Goal: Information Seeking & Learning: Learn about a topic

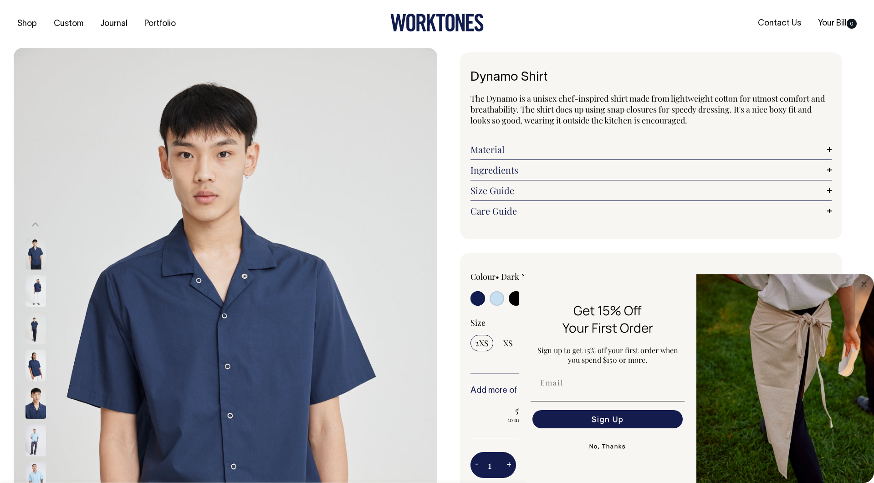
click at [501, 294] on input "radio" at bounding box center [496, 298] width 15 height 15
radio input "true"
select select "True Blue"
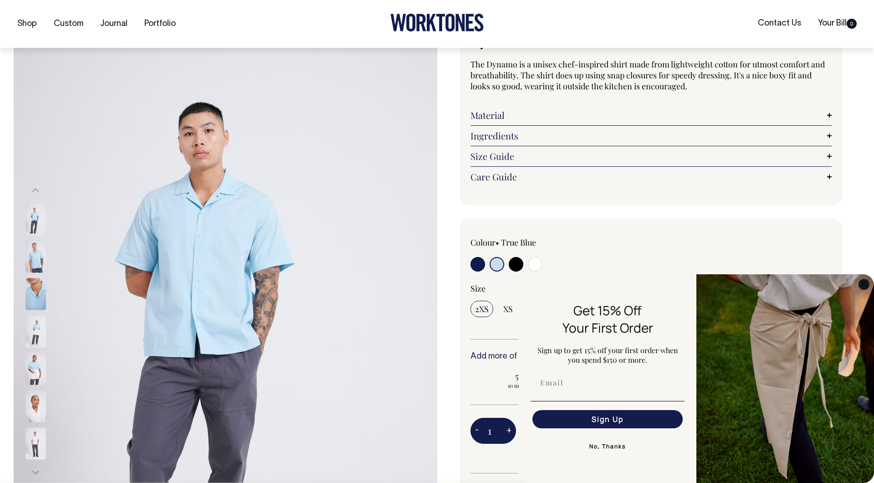
scroll to position [464, 0]
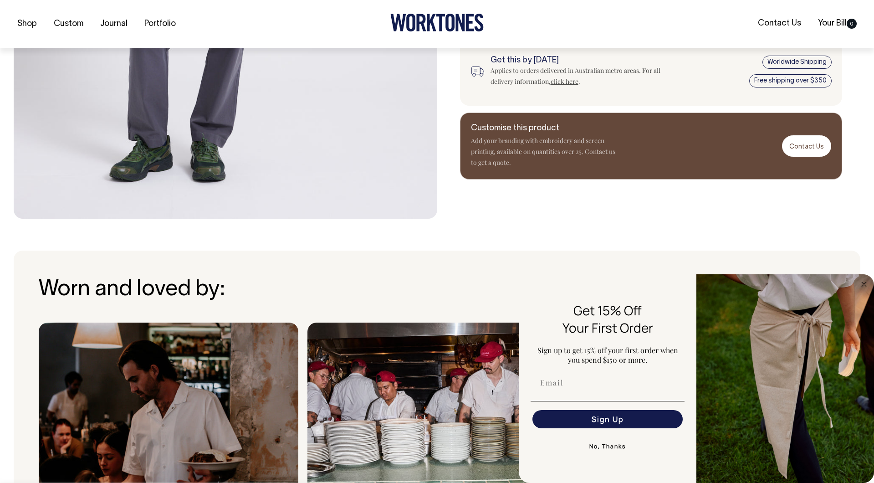
click at [864, 292] on img "FLYOUT Form" at bounding box center [785, 378] width 178 height 209
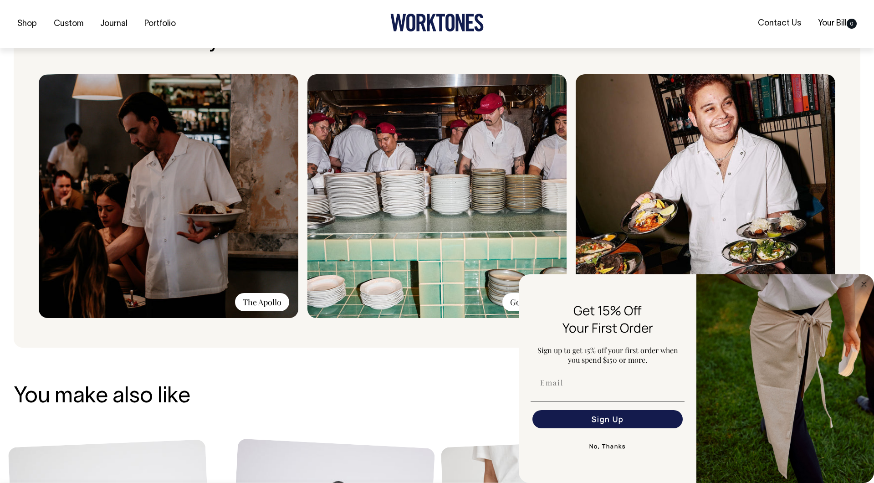
scroll to position [881, 0]
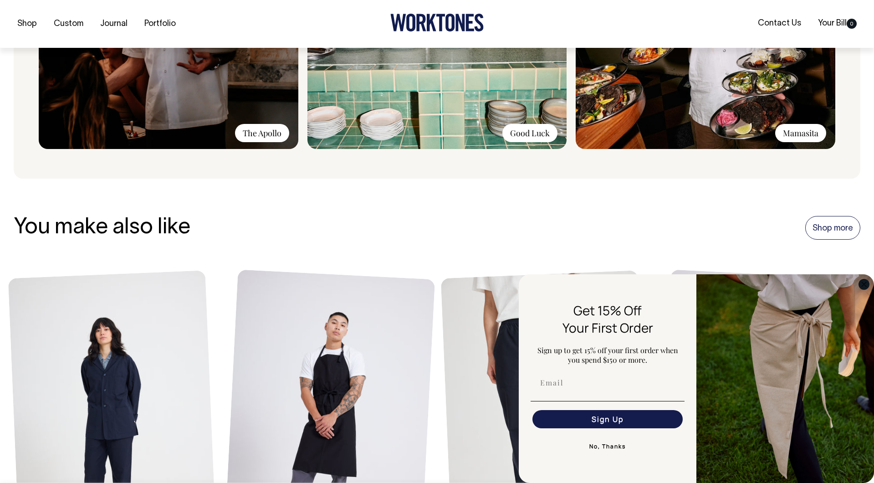
click at [861, 283] on circle "Close dialog" at bounding box center [864, 284] width 10 height 10
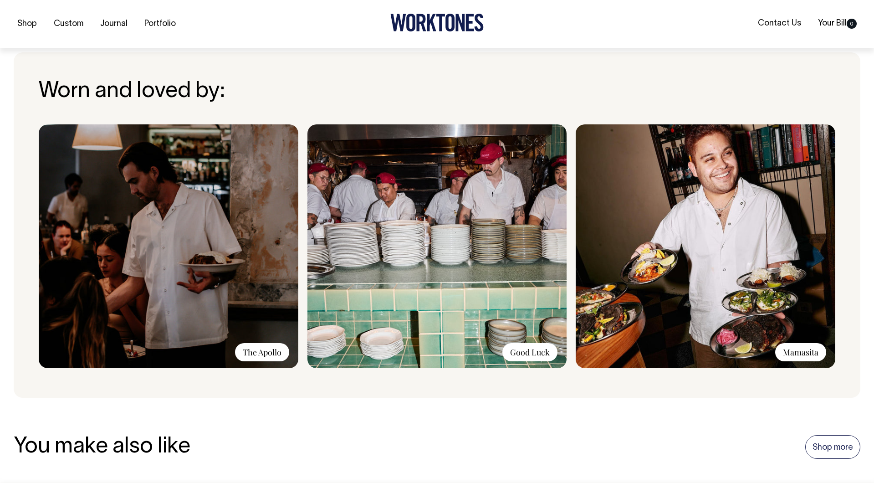
scroll to position [663, 0]
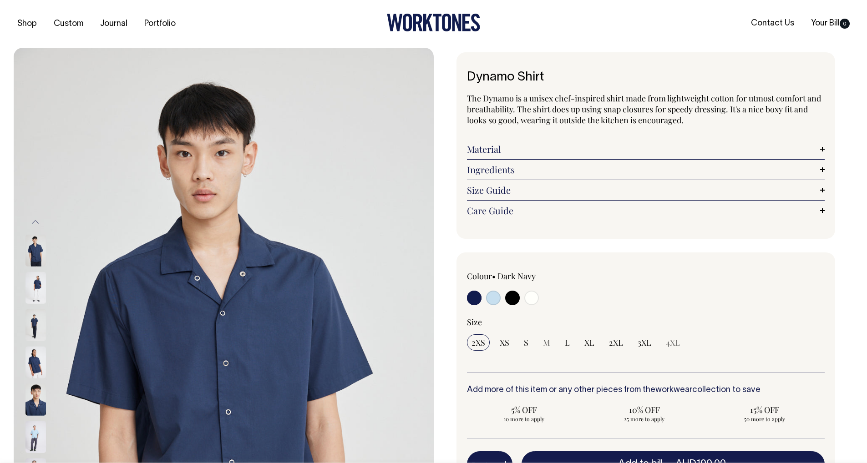
click at [514, 151] on link "Material" at bounding box center [646, 149] width 358 height 11
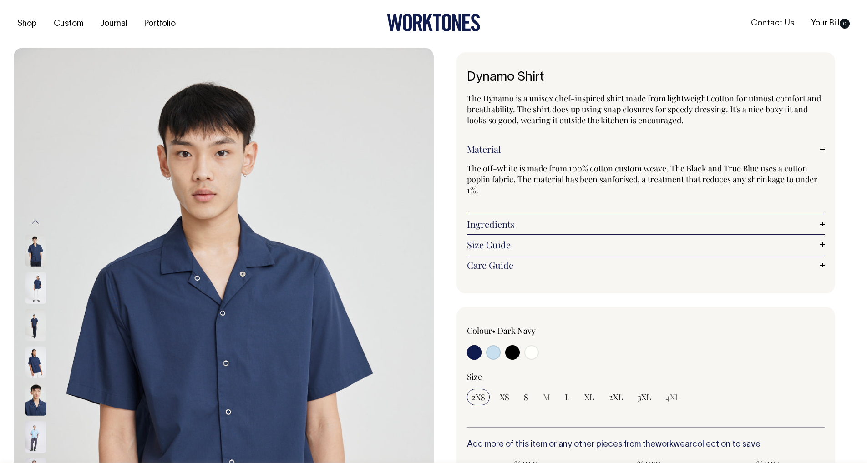
click at [615, 181] on span "The off-white is made from 100% cotton custom weave. The Black and True Blue us…" at bounding box center [642, 179] width 351 height 33
copy span "sanforised"
